Goal: Task Accomplishment & Management: Manage account settings

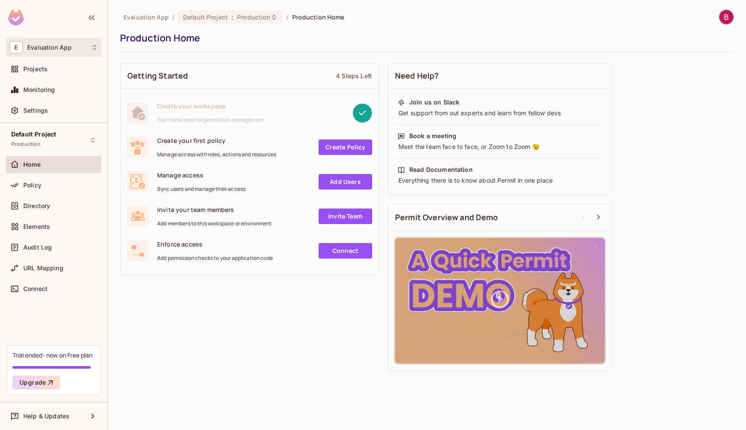
click at [85, 44] on div "E Evaluation App" at bounding box center [53, 47] width 89 height 13
click at [82, 48] on div at bounding box center [373, 215] width 746 height 430
click at [143, 19] on span "Evaluation App" at bounding box center [145, 17] width 45 height 8
click at [265, 18] on span "Production" at bounding box center [254, 17] width 34 height 8
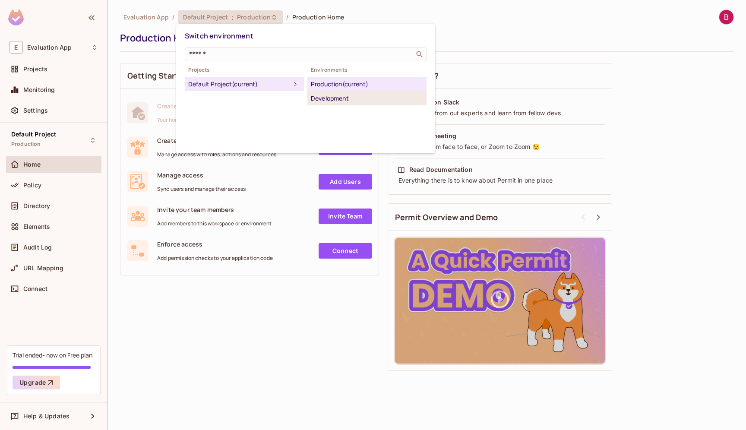
click at [327, 99] on div "Development" at bounding box center [367, 98] width 112 height 10
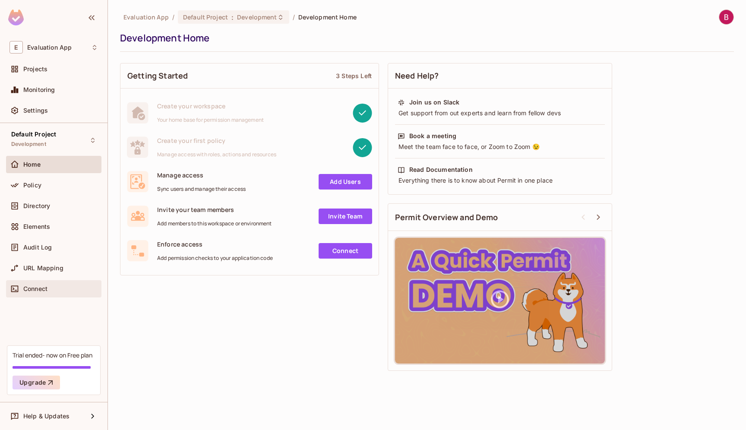
click at [38, 284] on div "Connect" at bounding box center [53, 289] width 89 height 10
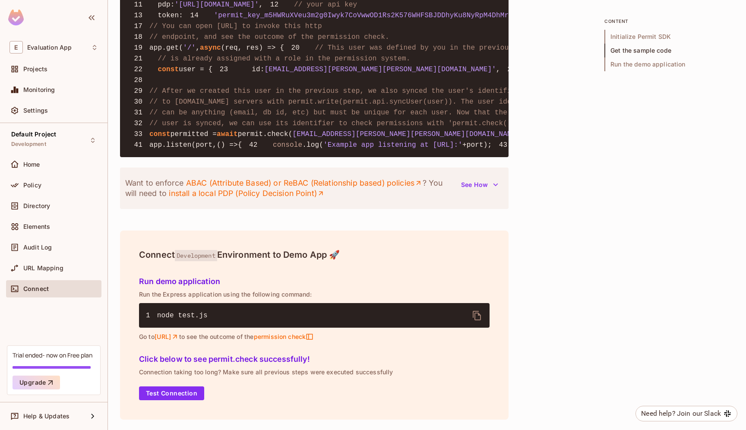
scroll to position [991, 0]
click at [42, 110] on span "Settings" at bounding box center [35, 110] width 25 height 7
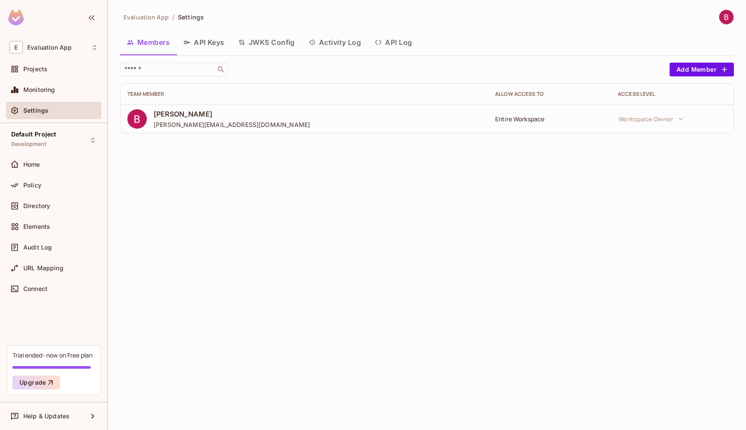
click at [215, 42] on button "API Keys" at bounding box center [204, 43] width 55 height 22
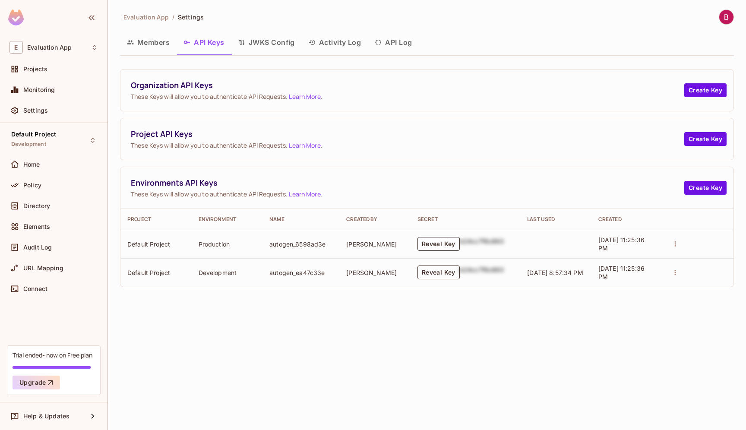
click at [441, 271] on button "Reveal Key" at bounding box center [438, 273] width 42 height 14
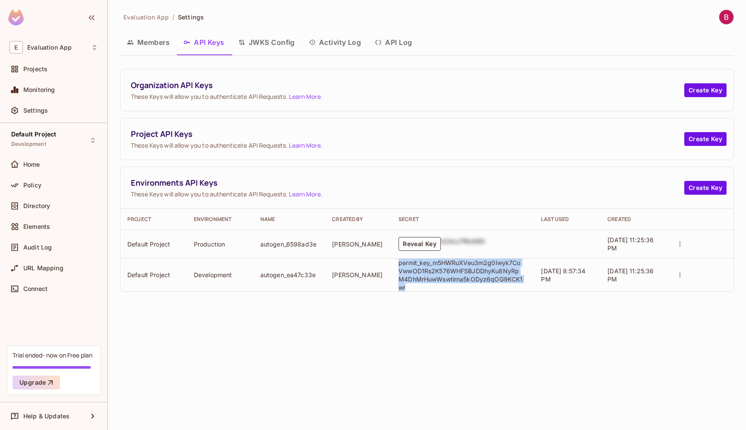
drag, startPoint x: 399, startPoint y: 262, endPoint x: 414, endPoint y: 286, distance: 28.9
click at [414, 287] on p "permit_key_m5HWRuXVeu3m2g0Iwyk7CoVwwOD1Rs2K576WHFSBJDDhyKu8NyRpM4DhMrHuwWswtirn…" at bounding box center [460, 275] width 125 height 33
copy p "permit_key_m5HWRuXVeu3m2g0Iwyk7CoVwwOD1Rs2K576WHFSBJDDhyKu8NyRpM4DhMrHuwWswtirn…"
